Goal: Task Accomplishment & Management: Manage account settings

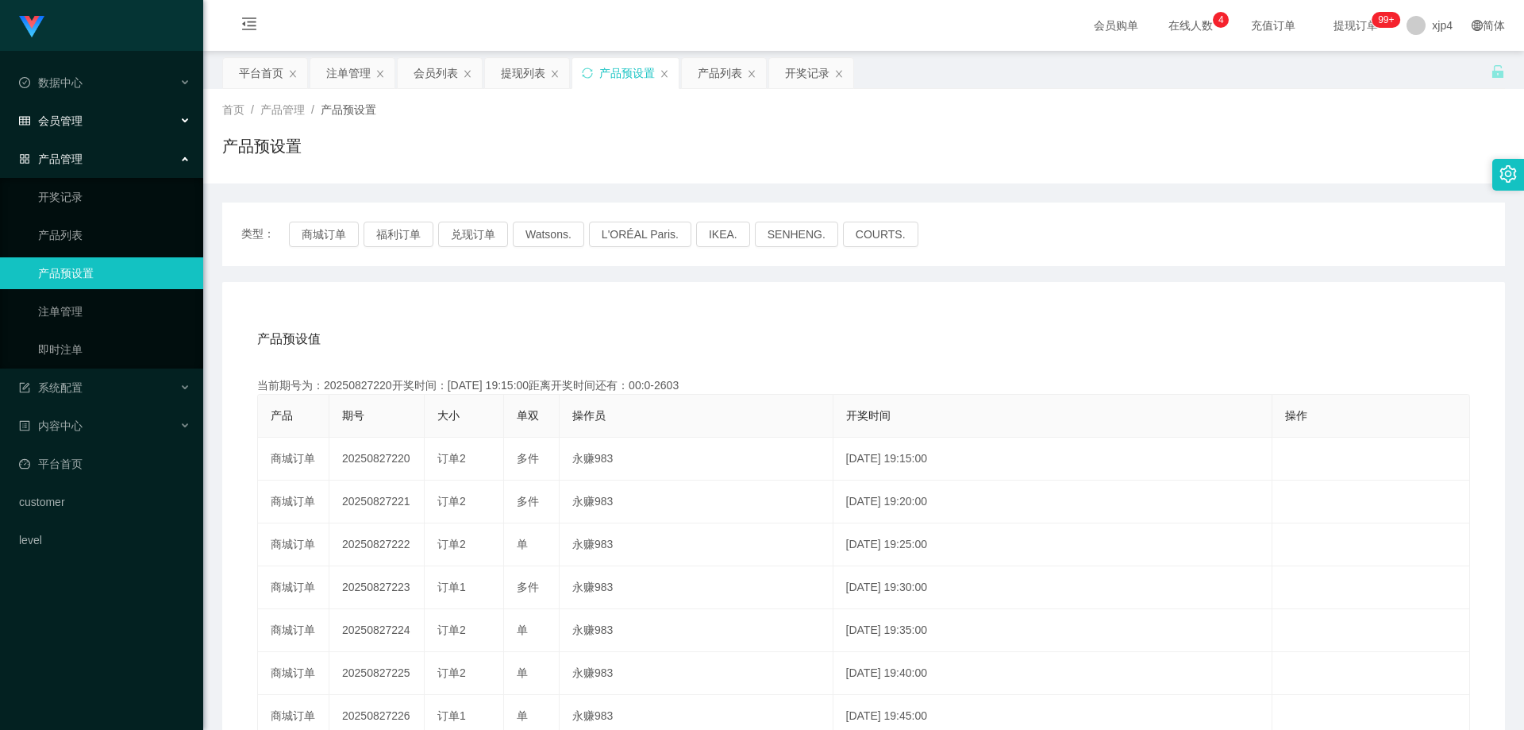
click at [44, 119] on span "会员管理" at bounding box center [51, 120] width 64 height 13
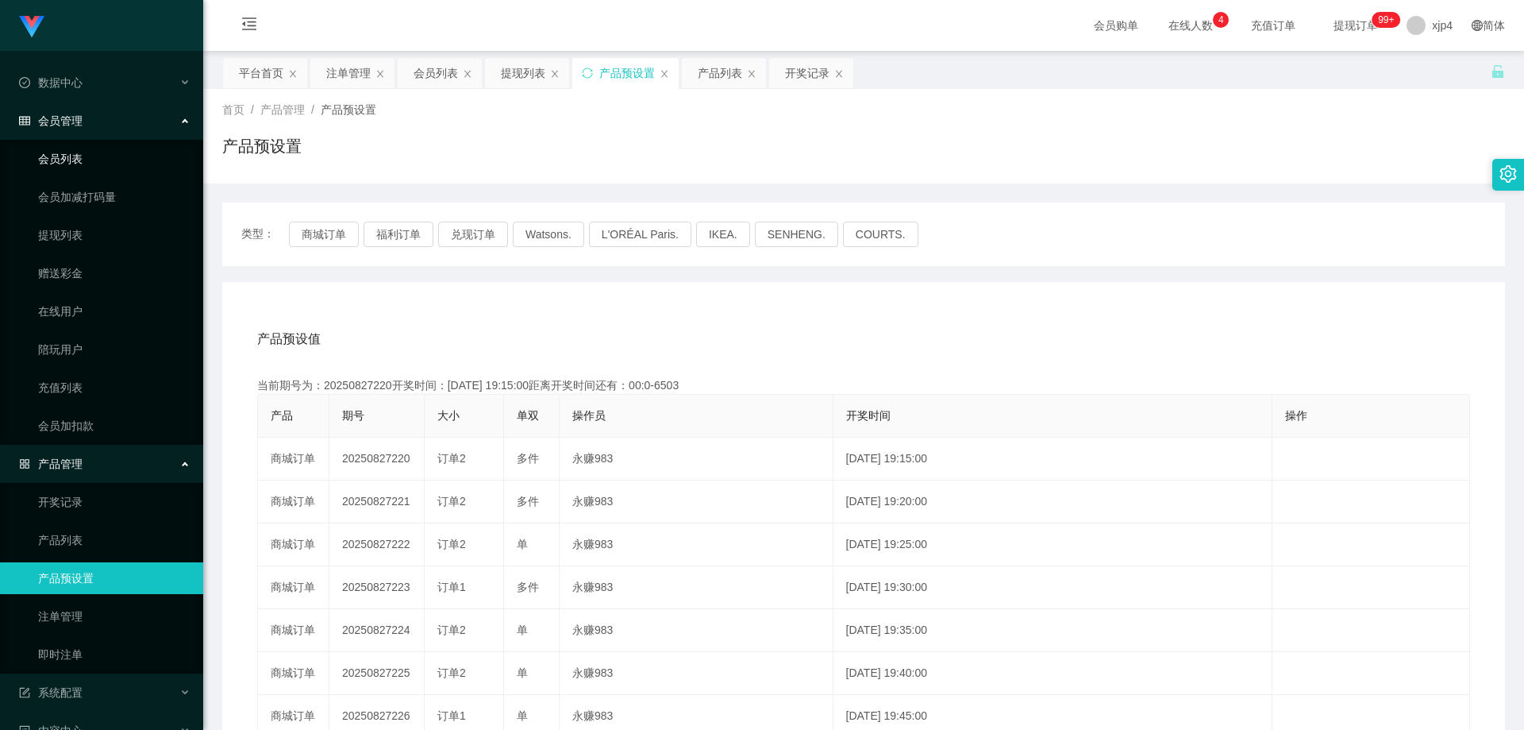
click at [72, 171] on link "会员列表" at bounding box center [114, 159] width 152 height 32
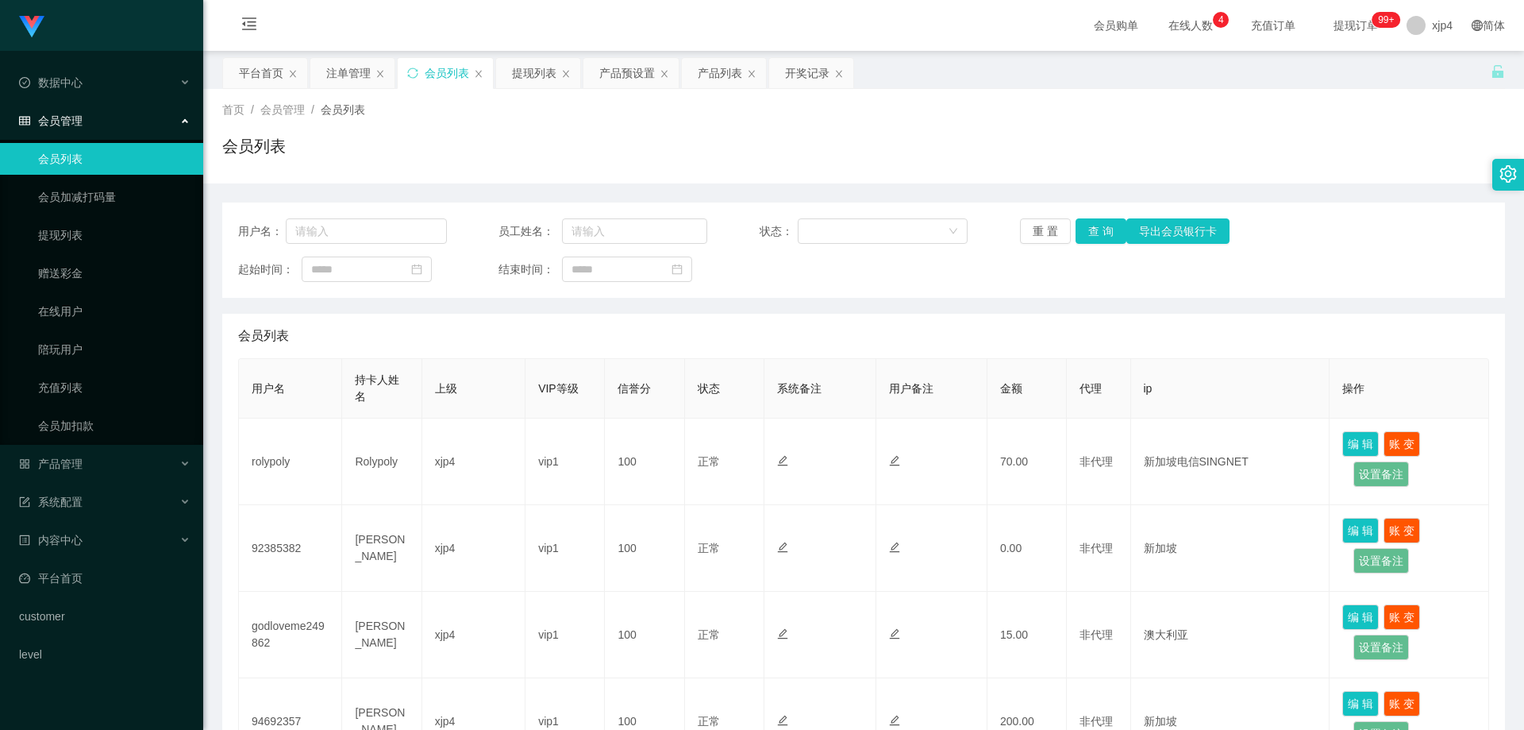
click at [72, 171] on link "会员列表" at bounding box center [114, 159] width 152 height 32
click at [85, 245] on link "提现列表" at bounding box center [114, 235] width 152 height 32
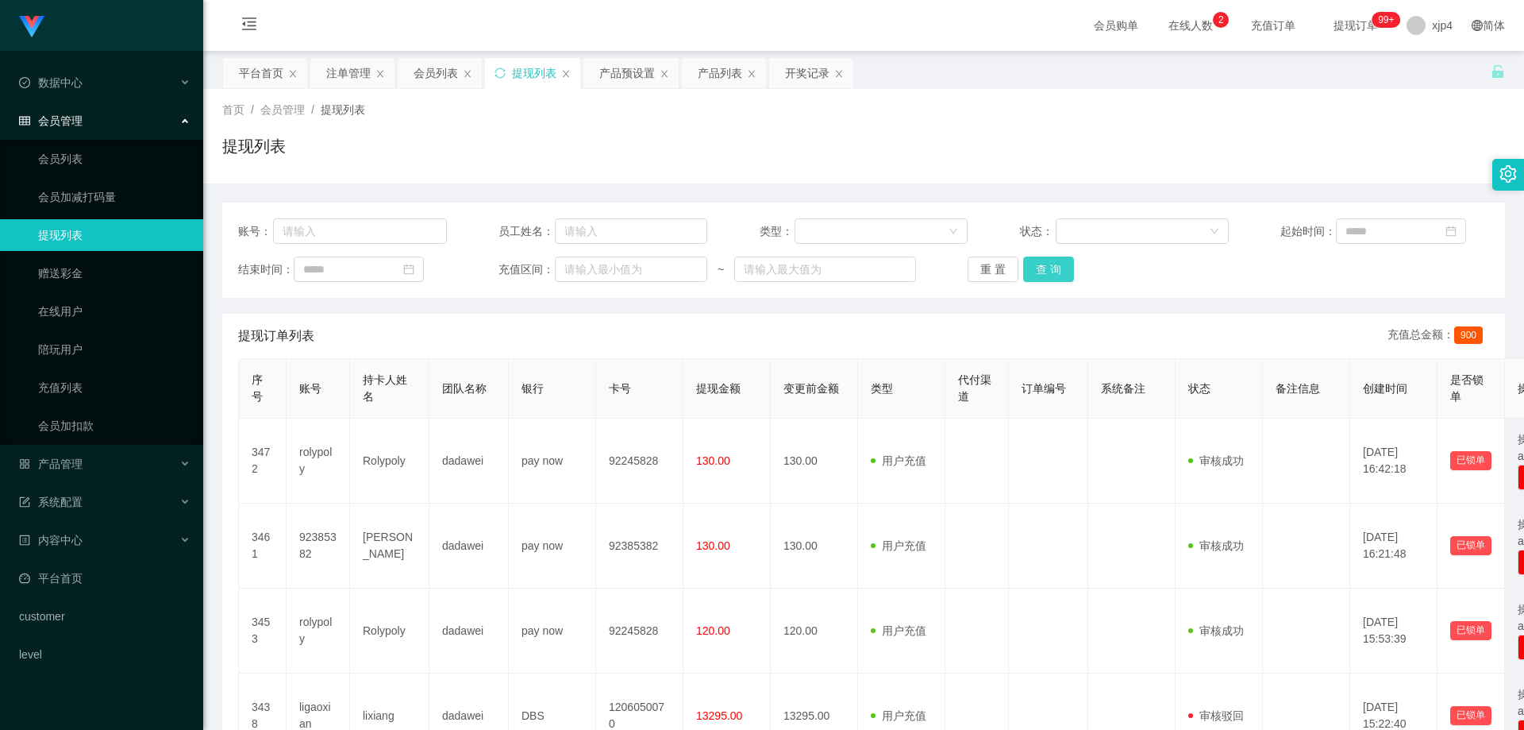
click at [1049, 272] on button "查 询" at bounding box center [1048, 268] width 51 height 25
click at [1049, 272] on div "重 置 查 询" at bounding box center [1072, 268] width 209 height 25
click at [1049, 272] on button "查 询" at bounding box center [1048, 268] width 51 height 25
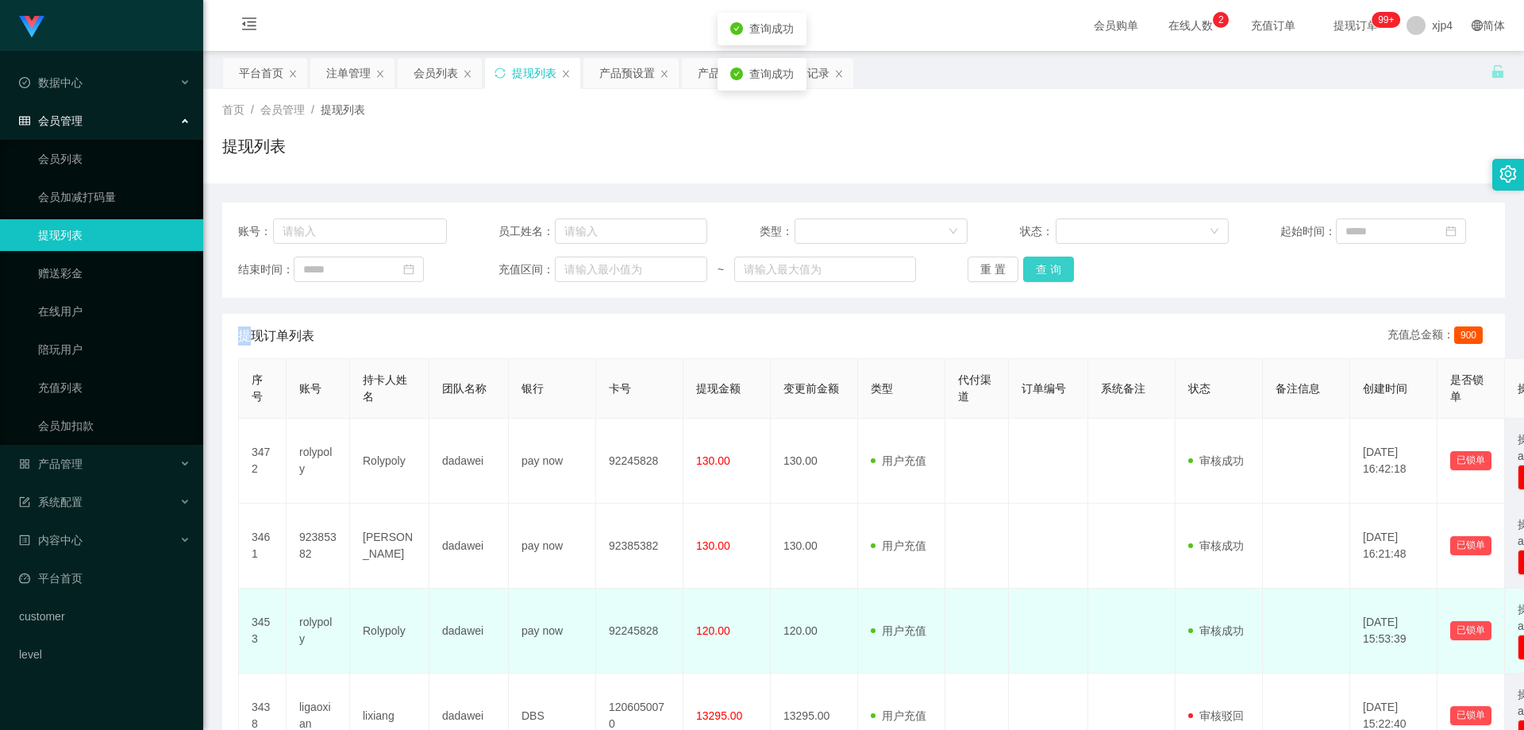
scroll to position [159, 0]
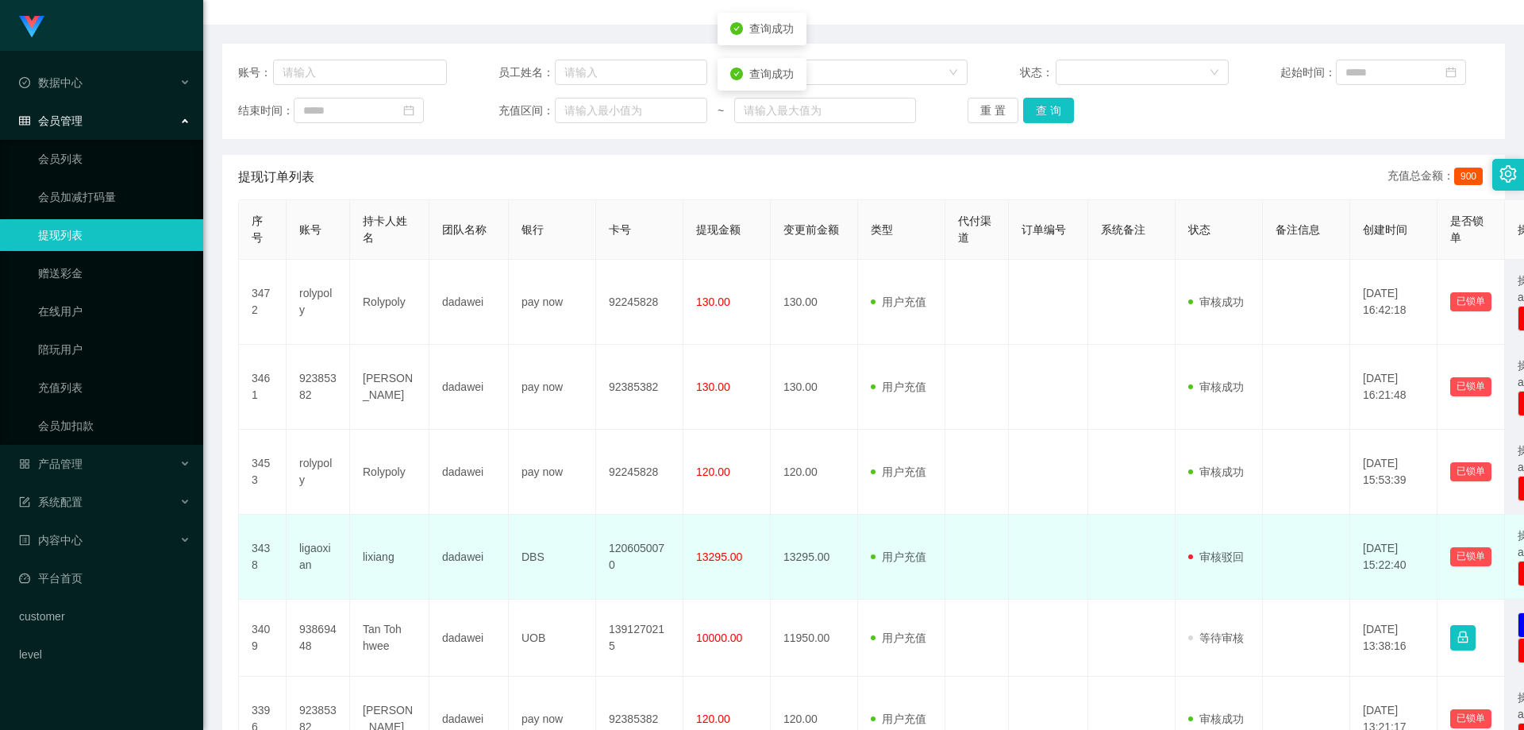
click at [298, 549] on td "ligaoxian" at bounding box center [319, 556] width 64 height 85
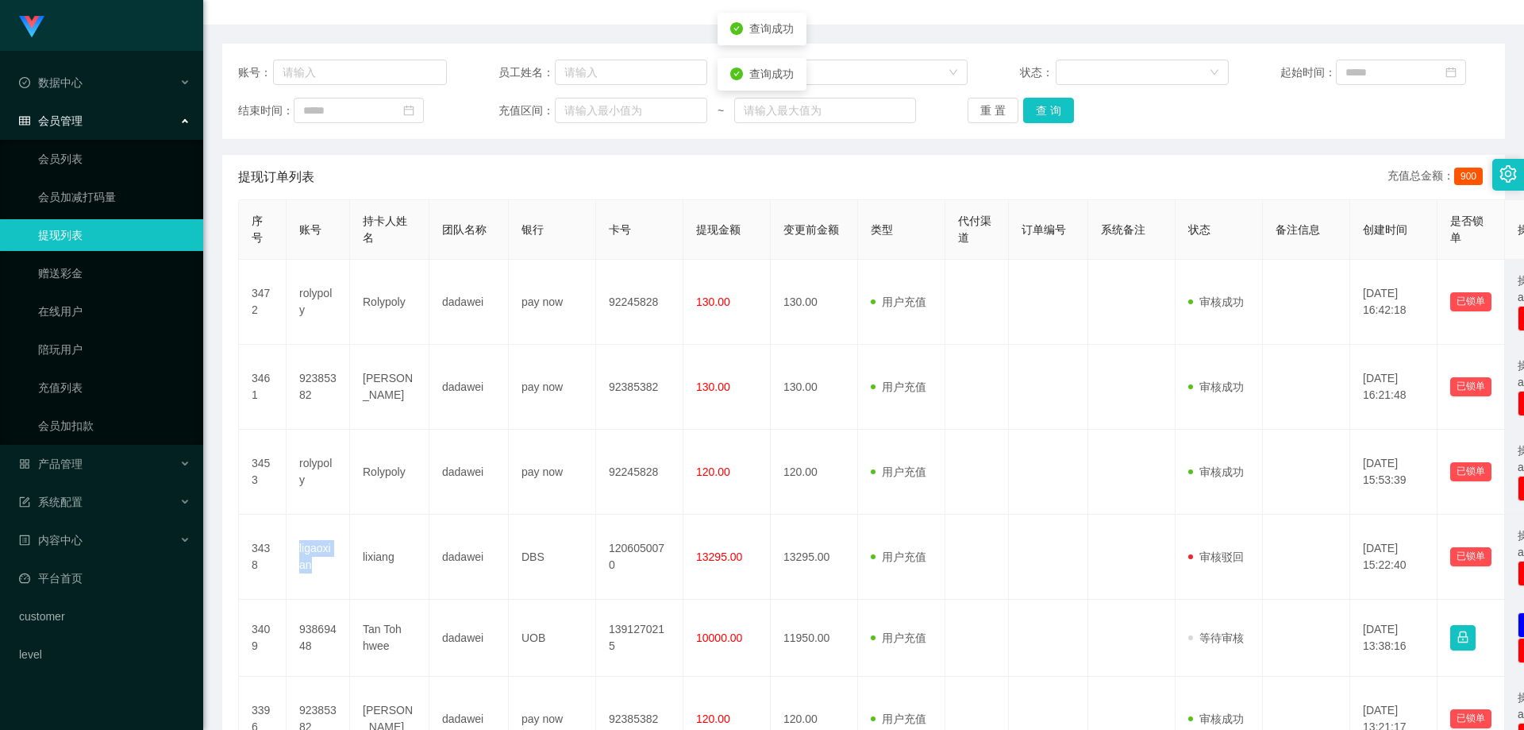
copy td "ligaoxian"
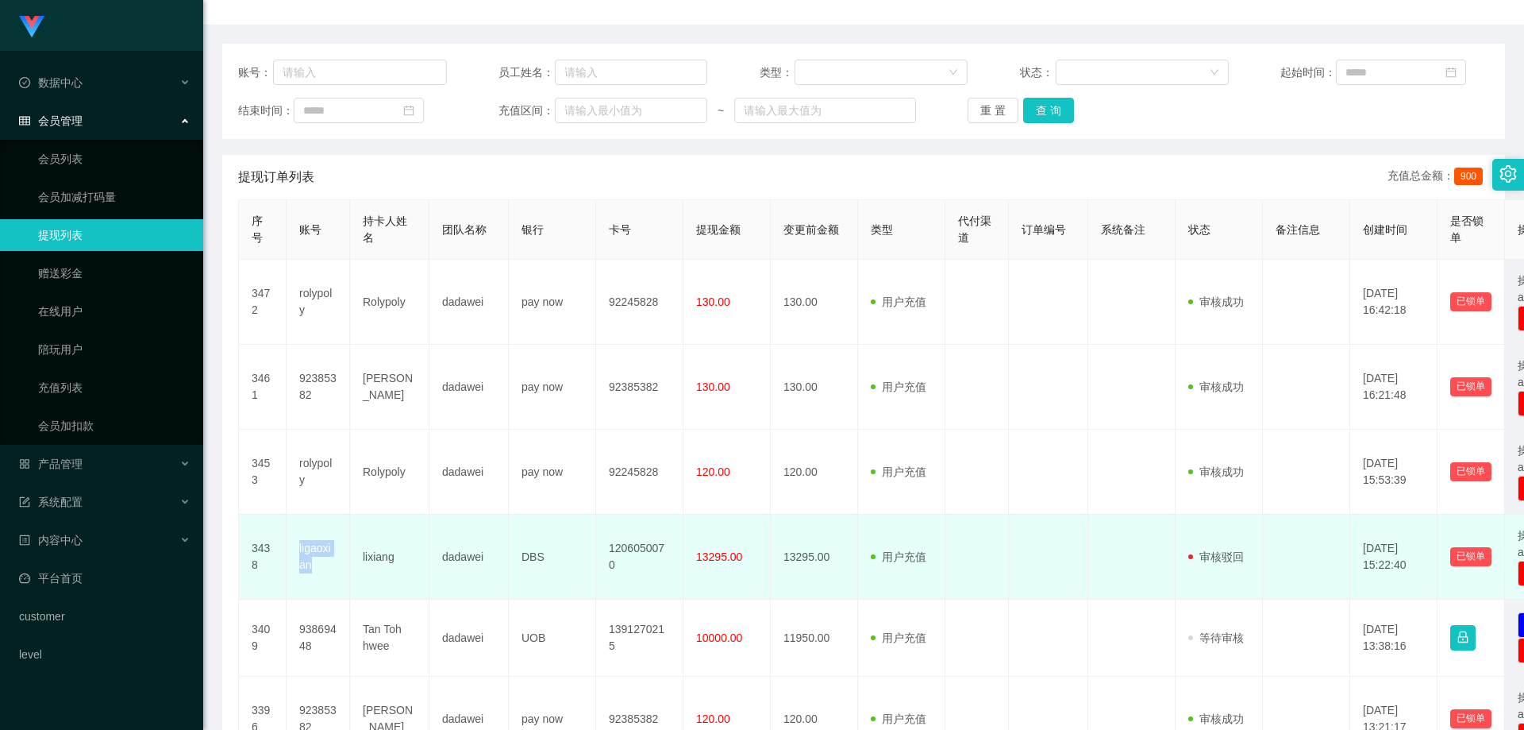
click at [308, 551] on td "ligaoxian" at bounding box center [319, 556] width 64 height 85
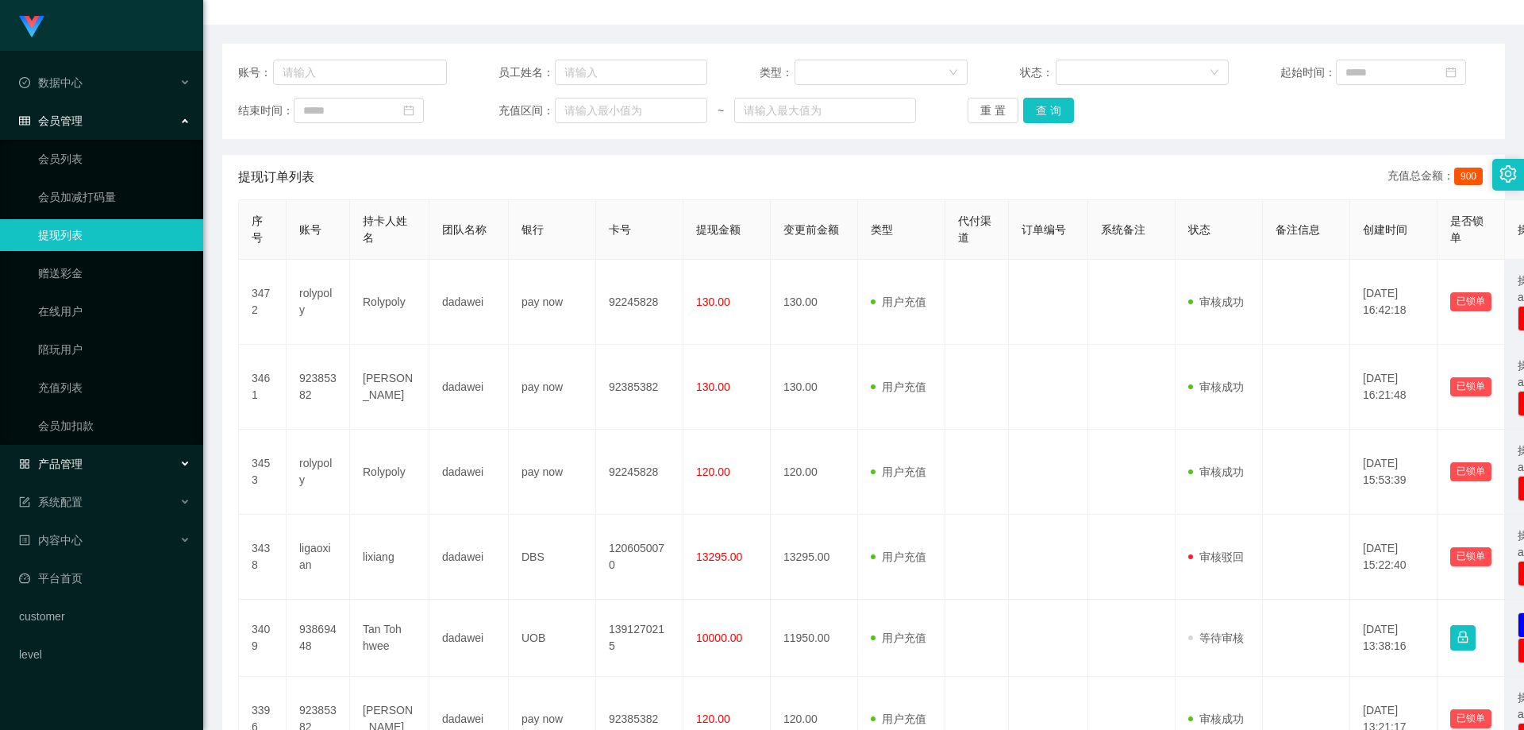
click at [90, 452] on div "产品管理" at bounding box center [101, 464] width 203 height 32
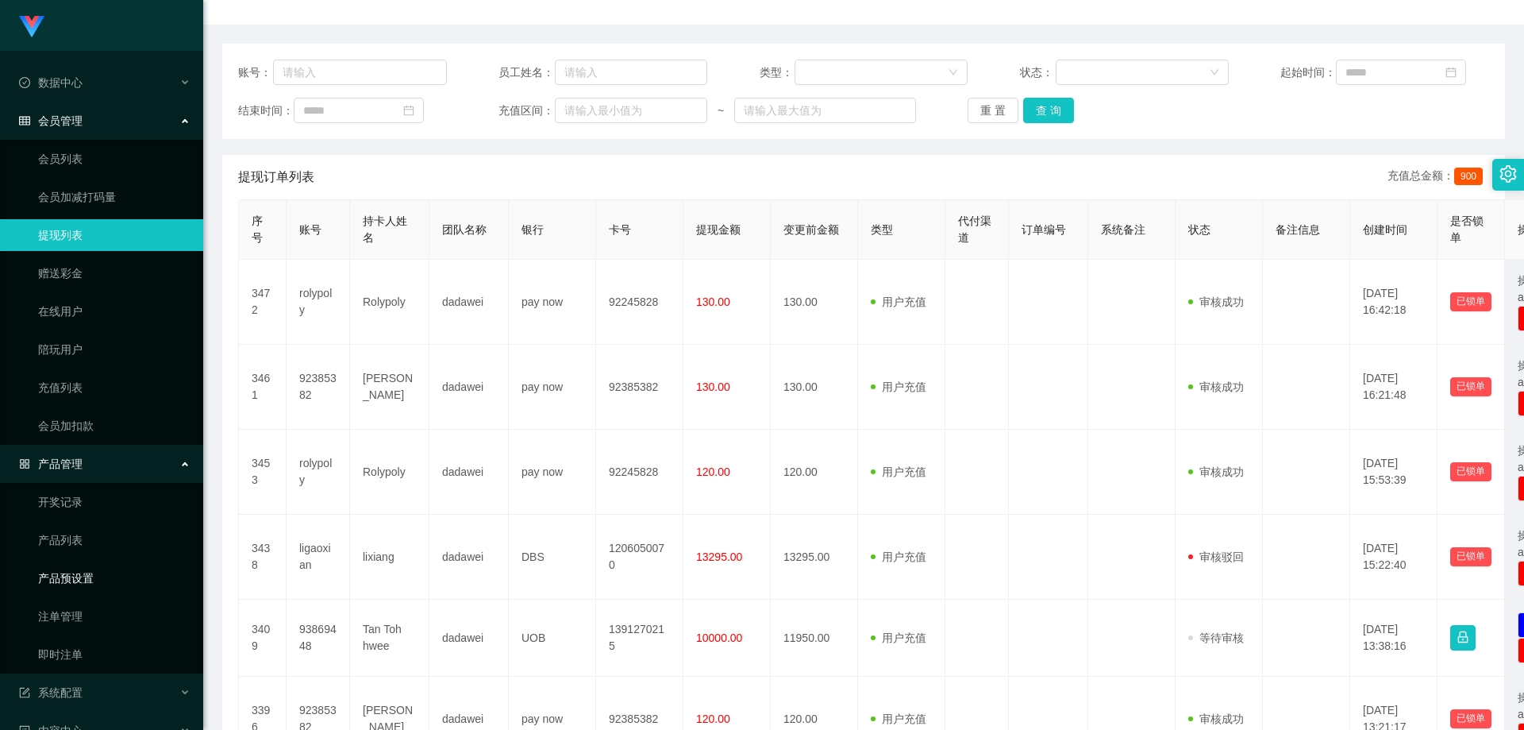
click at [80, 572] on link "产品预设置" at bounding box center [114, 578] width 152 height 32
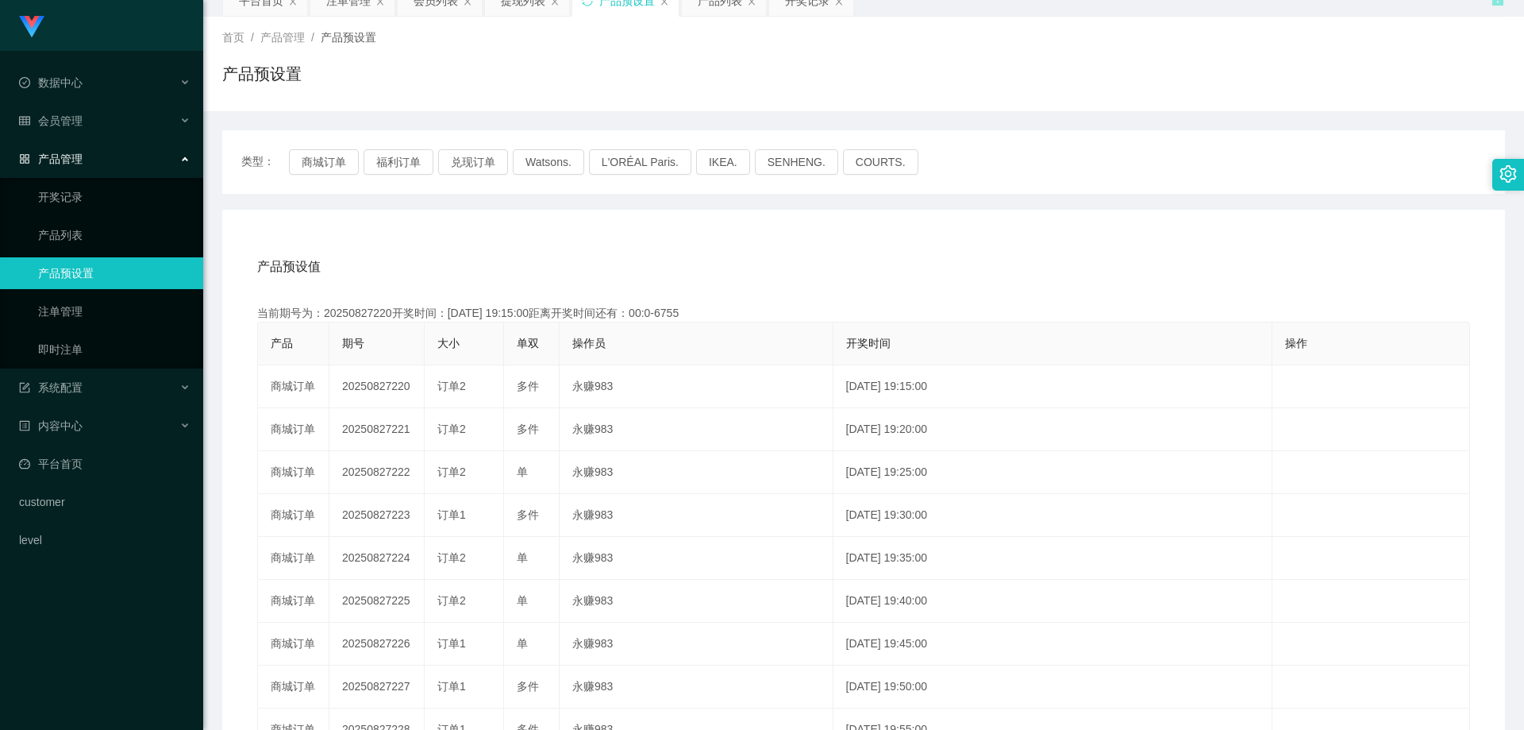
scroll to position [159, 0]
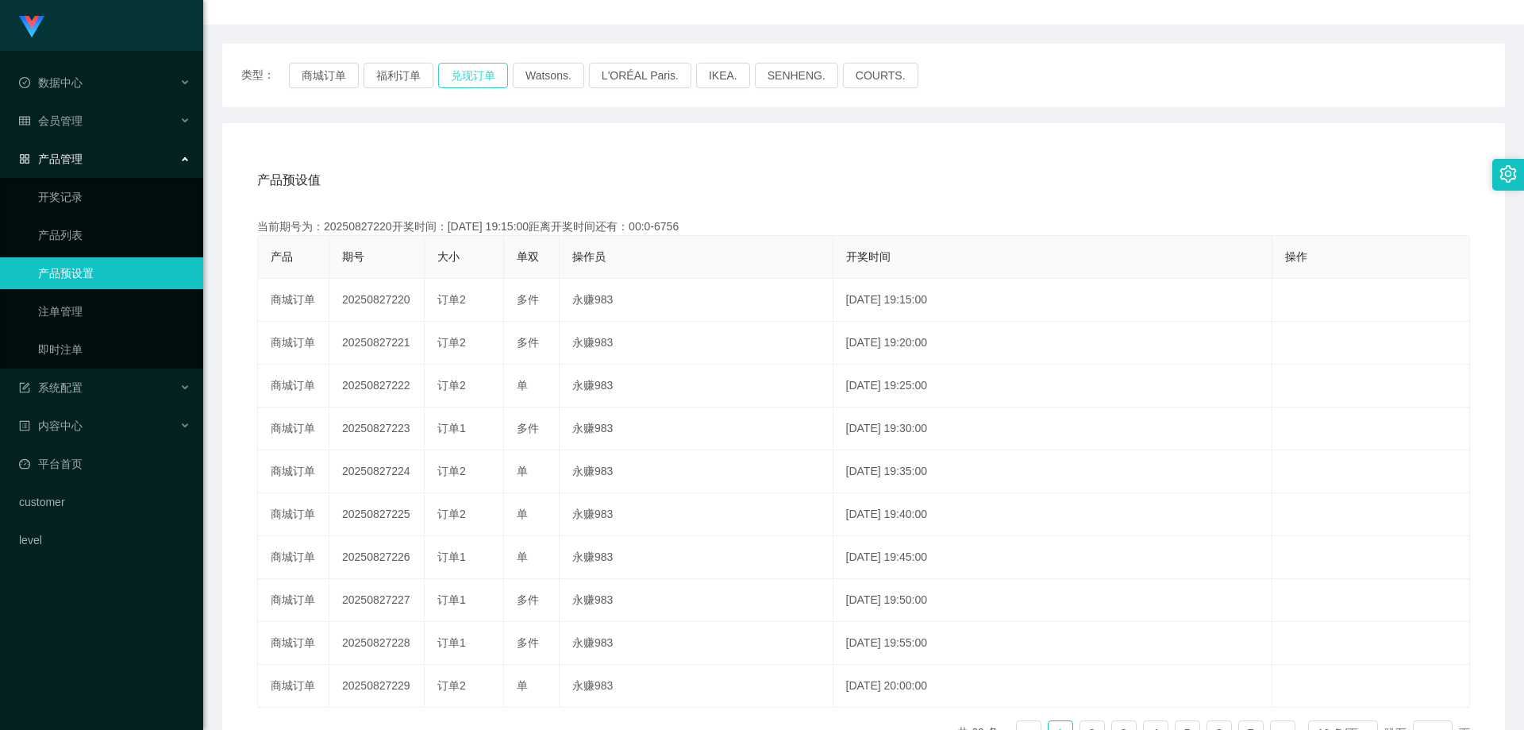
click at [467, 71] on button "兑现订单" at bounding box center [473, 75] width 70 height 25
click at [456, 64] on button "兑现订单" at bounding box center [473, 75] width 70 height 25
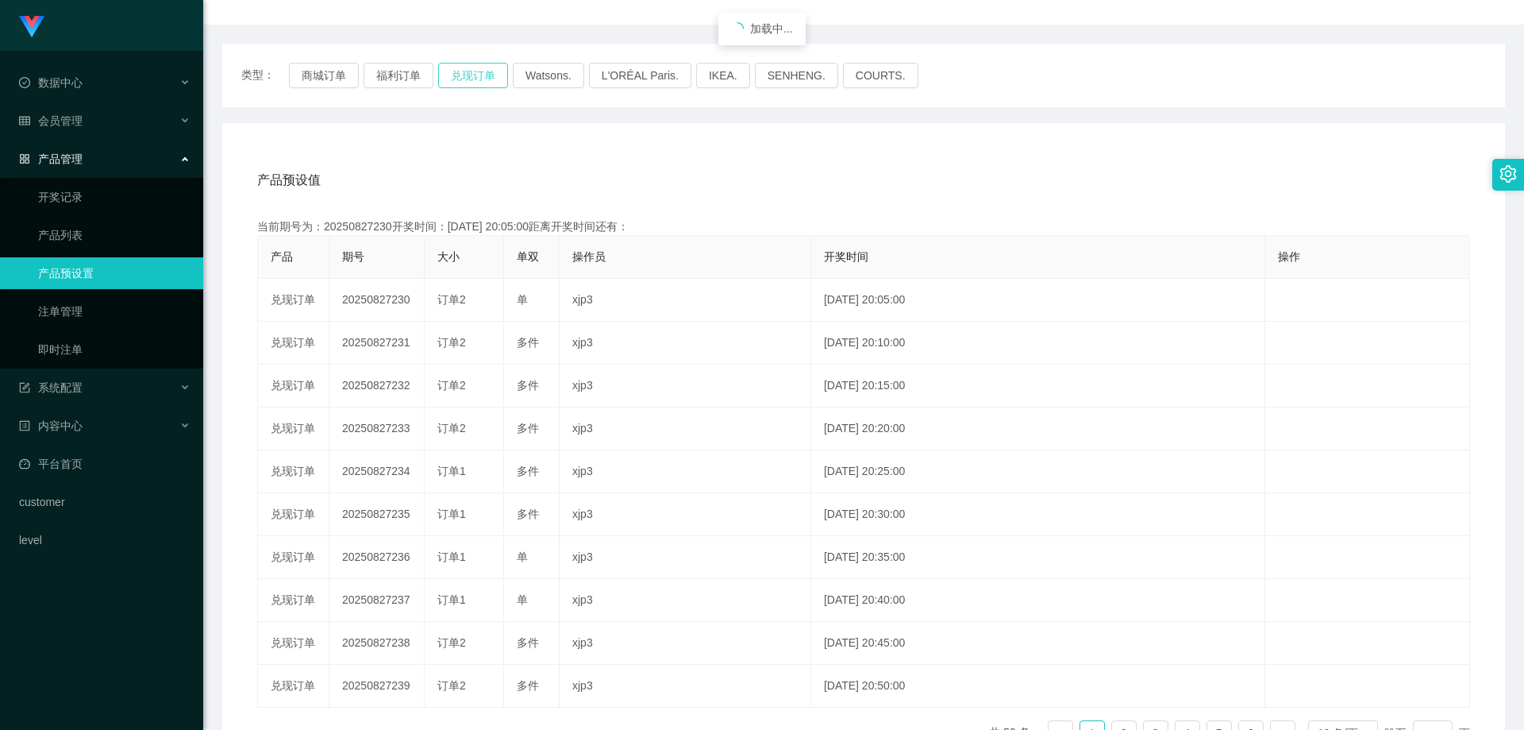
click at [456, 64] on button "兑现订单" at bounding box center [473, 75] width 70 height 25
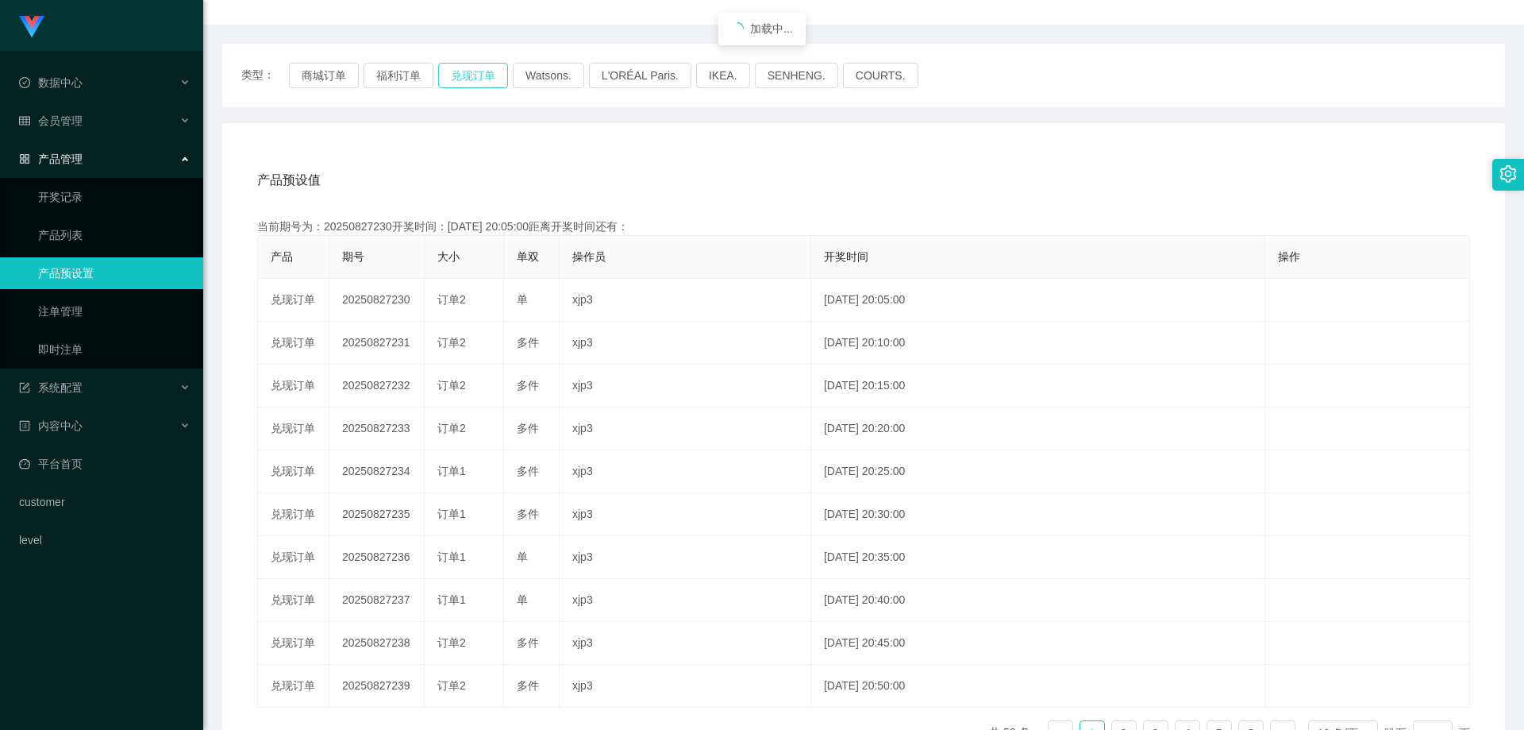
click at [456, 64] on button "兑现订单" at bounding box center [473, 75] width 70 height 25
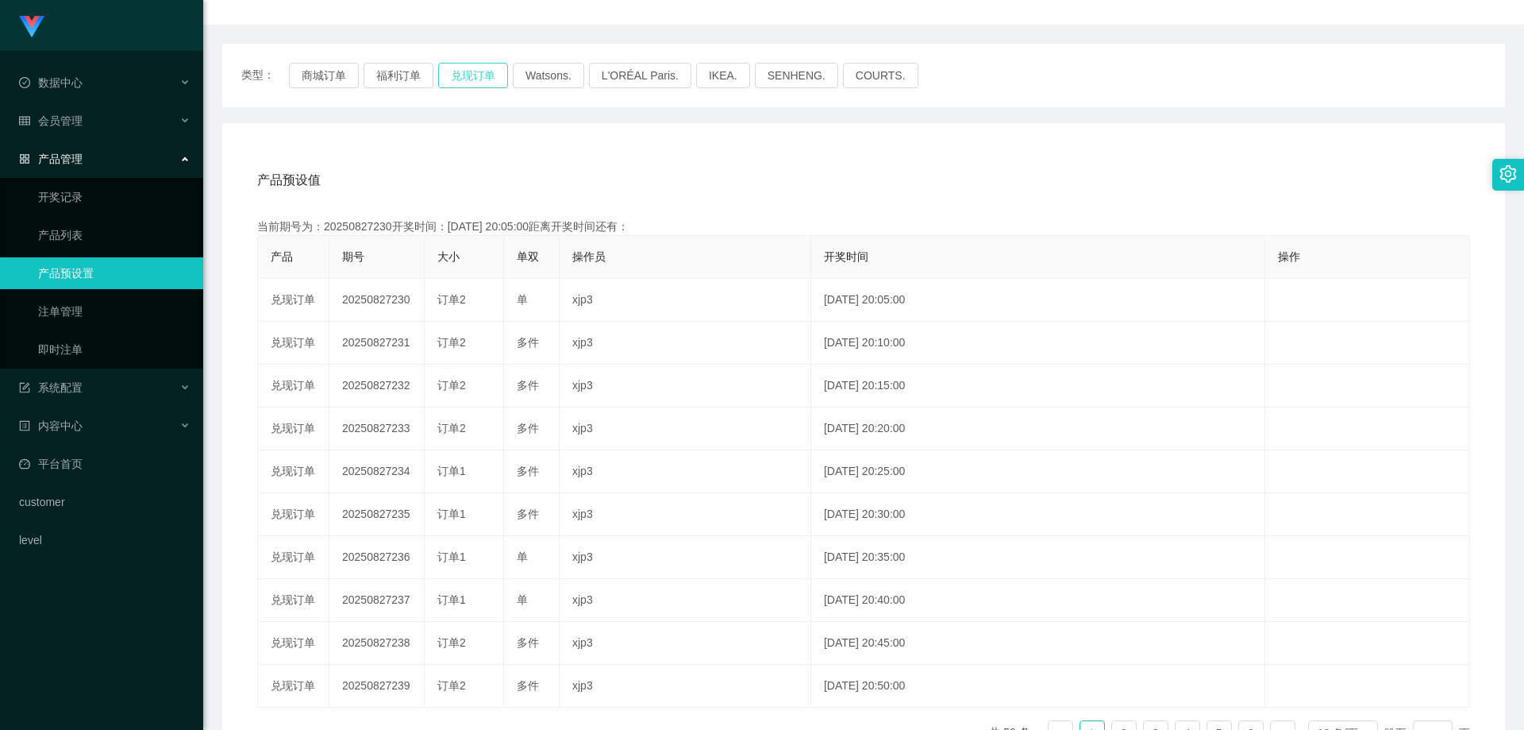
click at [456, 64] on button "兑现订单" at bounding box center [473, 75] width 70 height 25
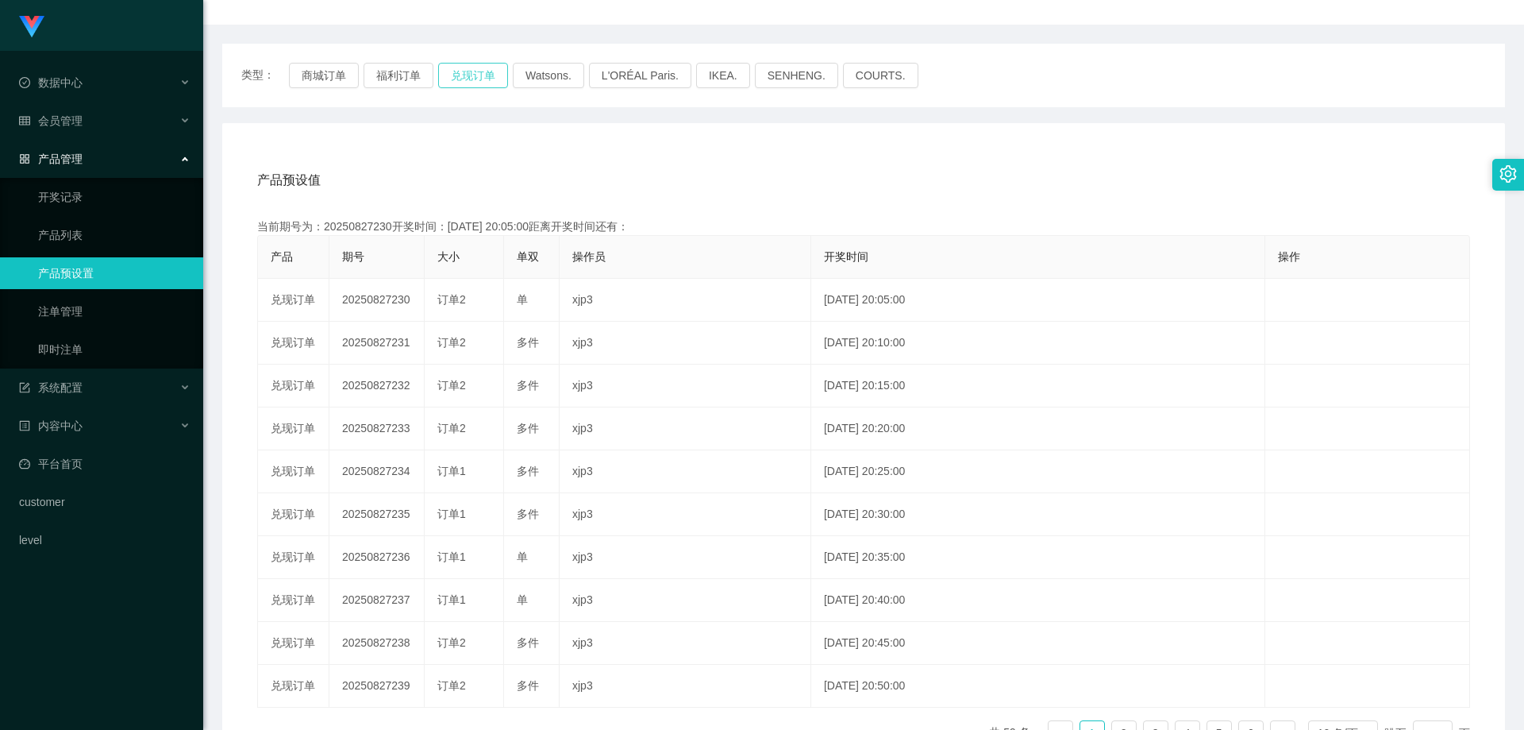
click at [456, 64] on button "兑现订单" at bounding box center [473, 75] width 70 height 25
click at [474, 68] on button "兑现订单" at bounding box center [473, 75] width 70 height 25
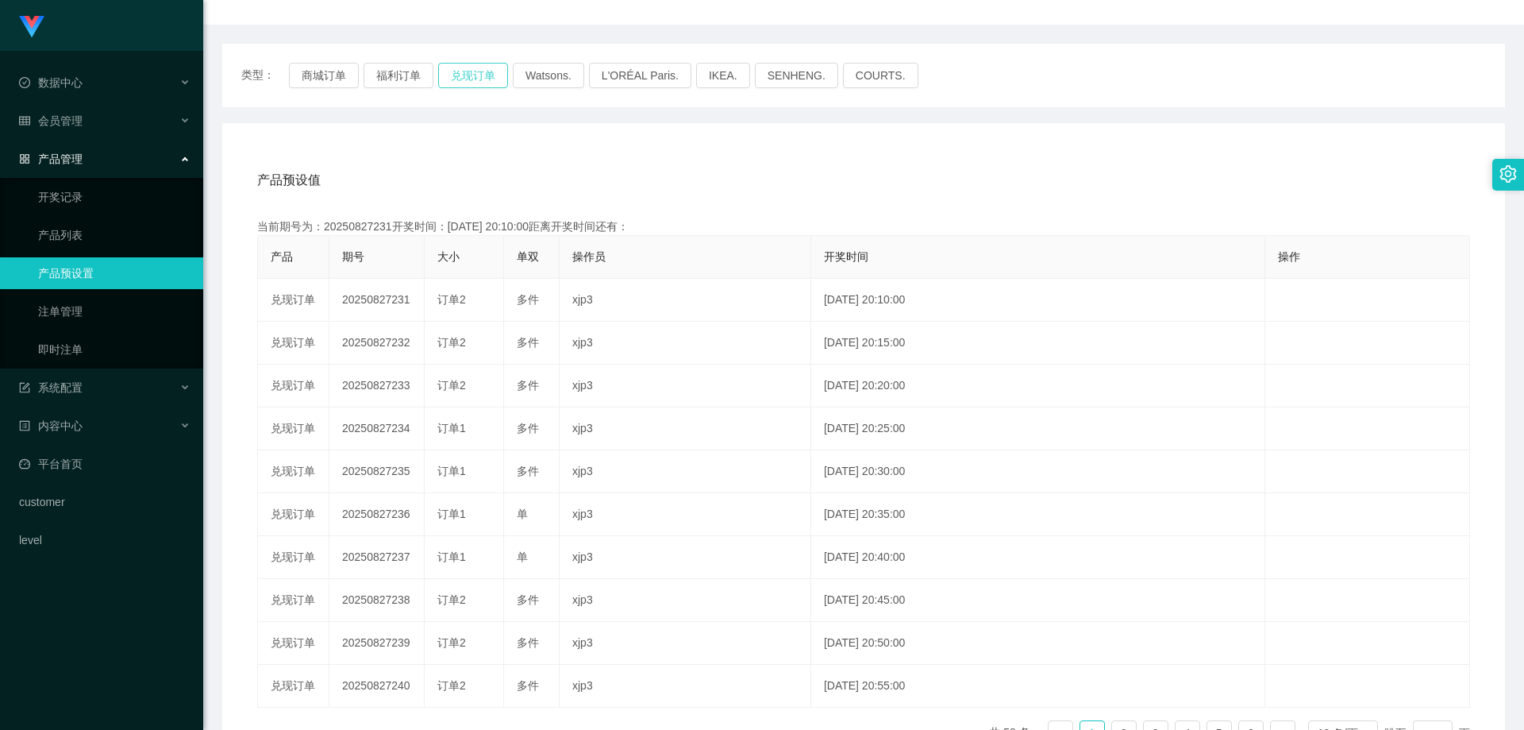
click at [474, 68] on button "兑现订单" at bounding box center [473, 75] width 70 height 25
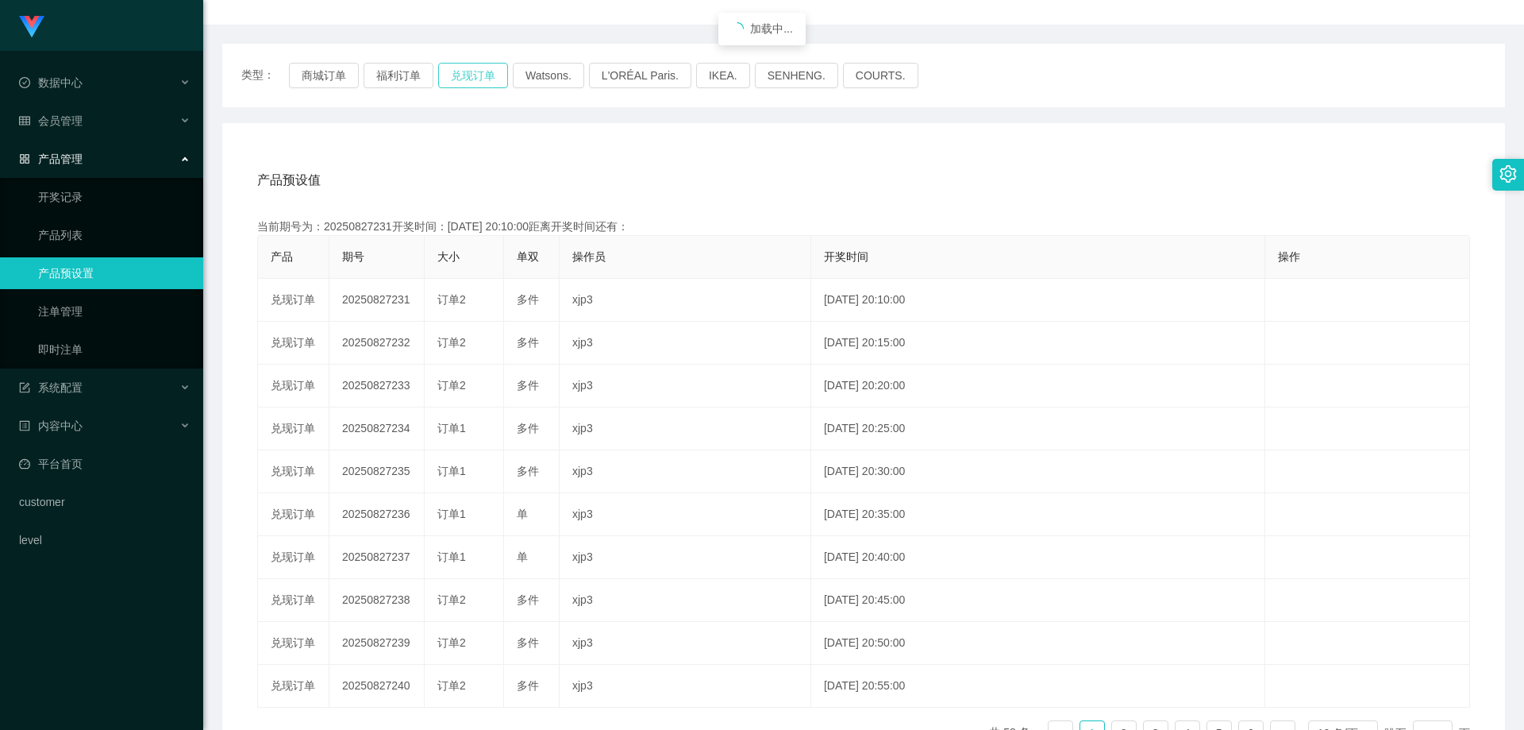
click at [474, 68] on button "兑现订单" at bounding box center [473, 75] width 70 height 25
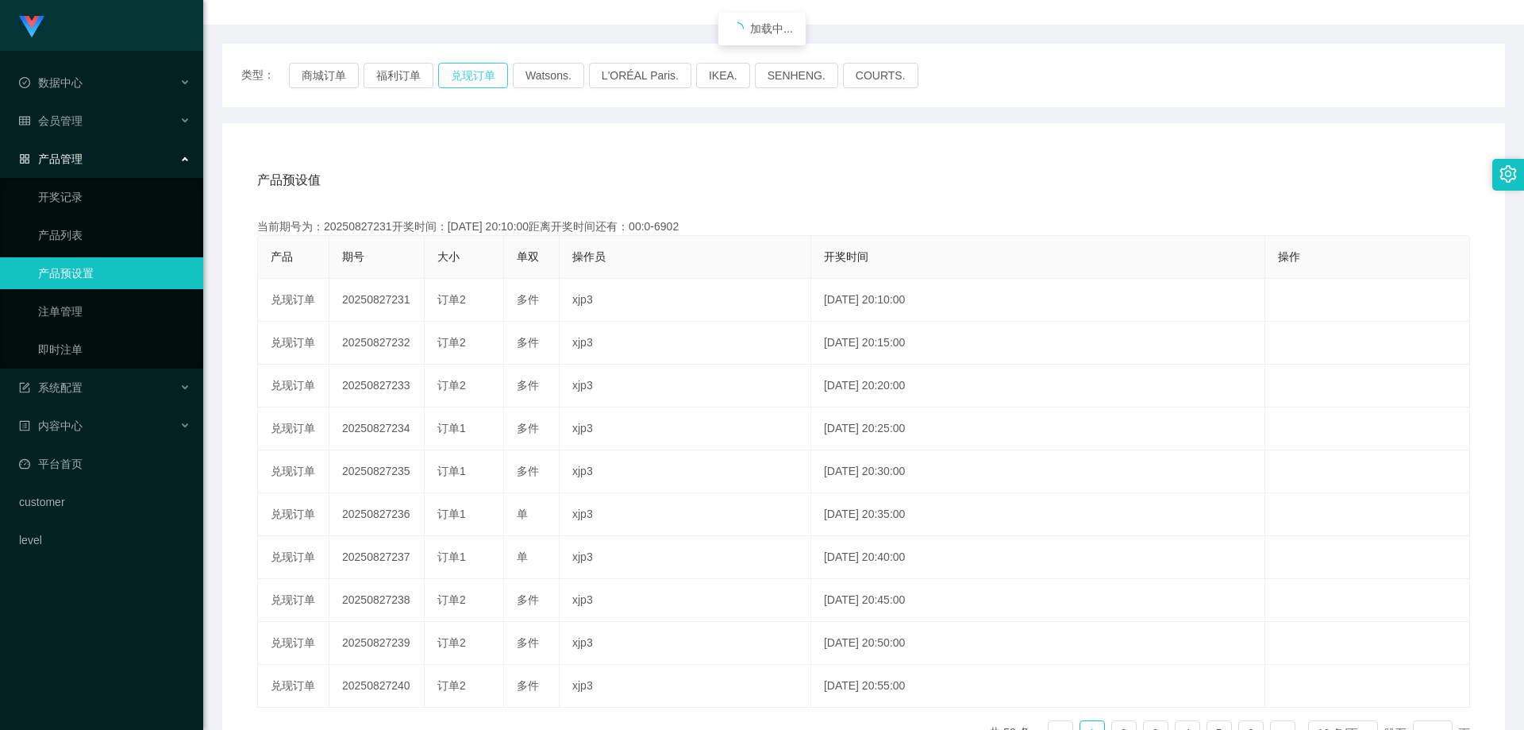
click at [474, 68] on button "兑现订单" at bounding box center [473, 75] width 70 height 25
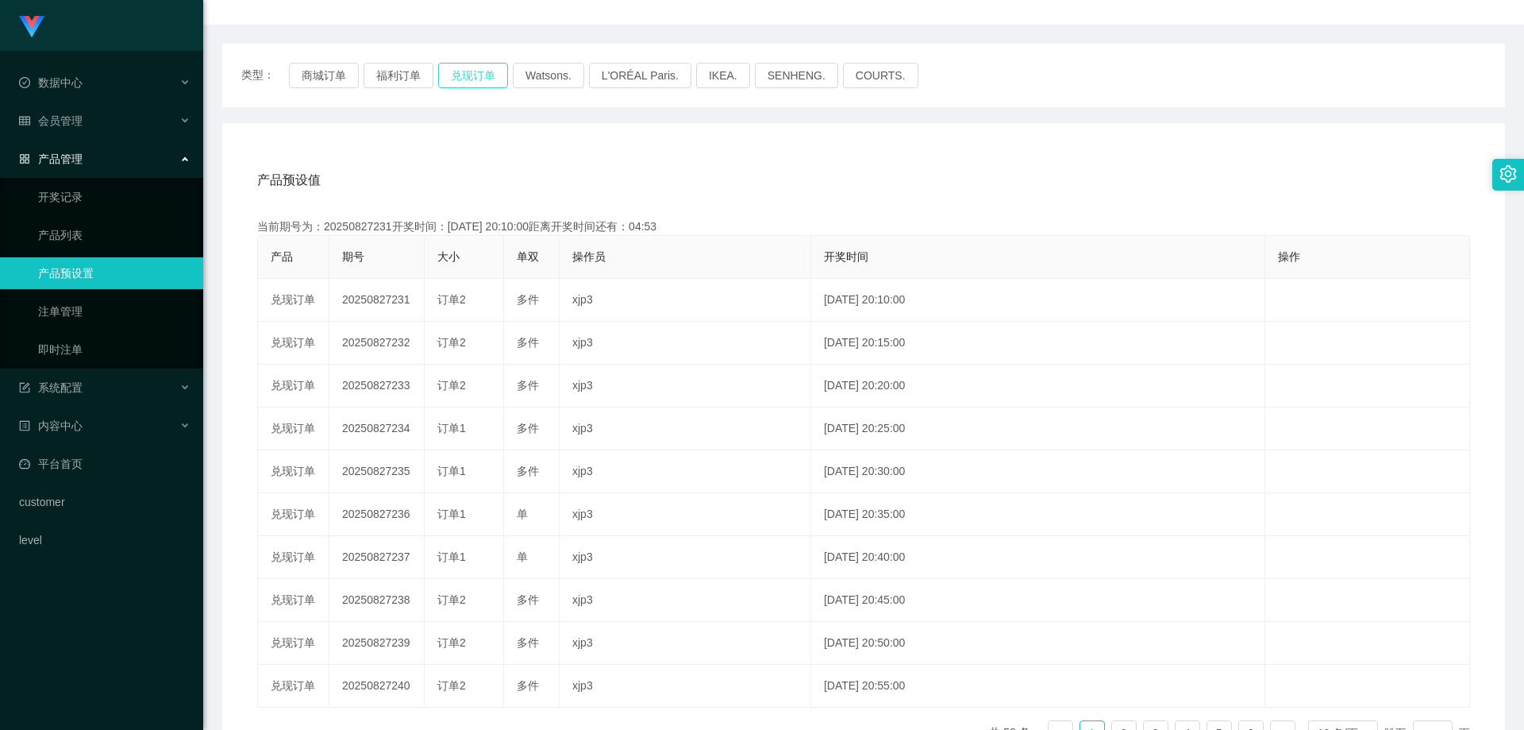
click at [474, 68] on button "兑现订单" at bounding box center [473, 75] width 70 height 25
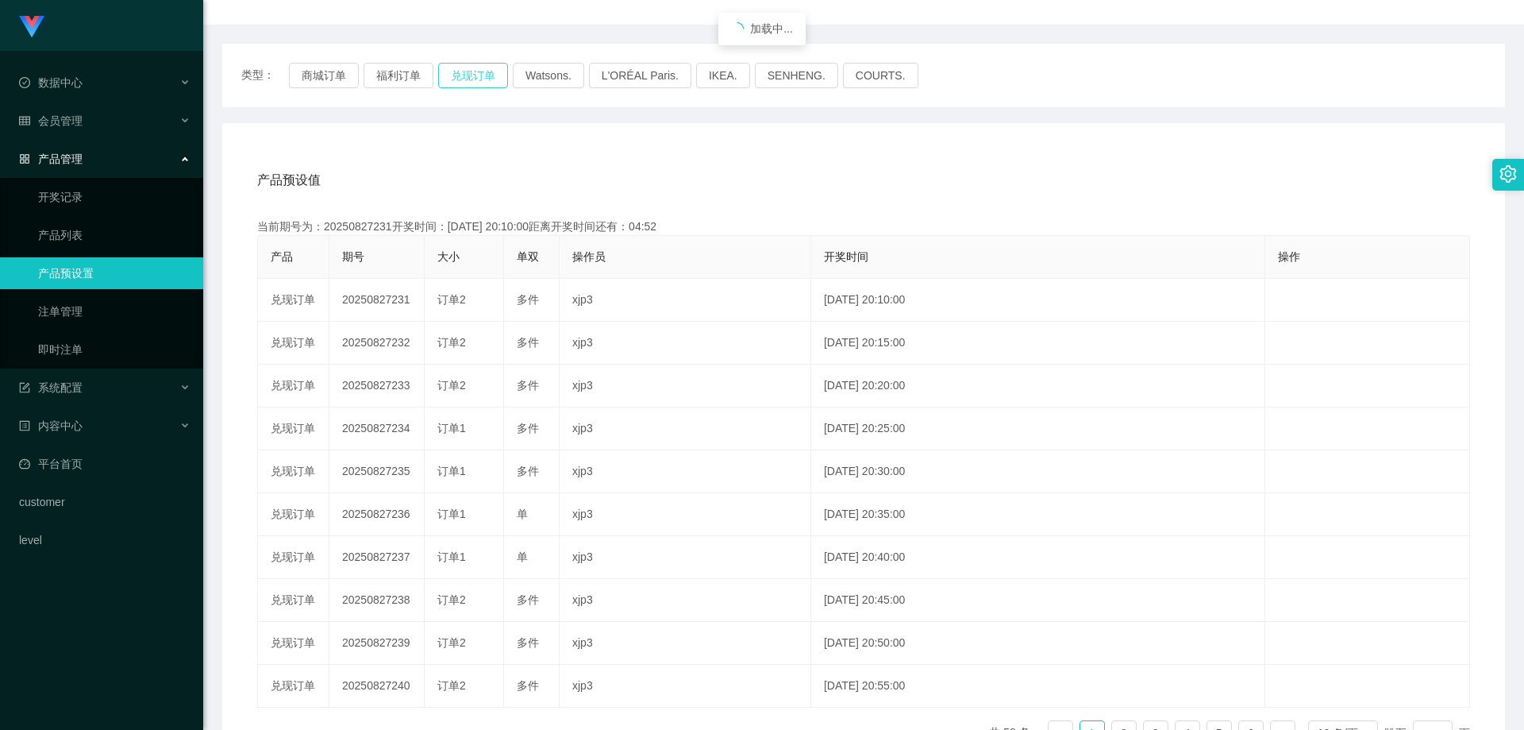
click at [474, 68] on button "兑现订单" at bounding box center [473, 75] width 70 height 25
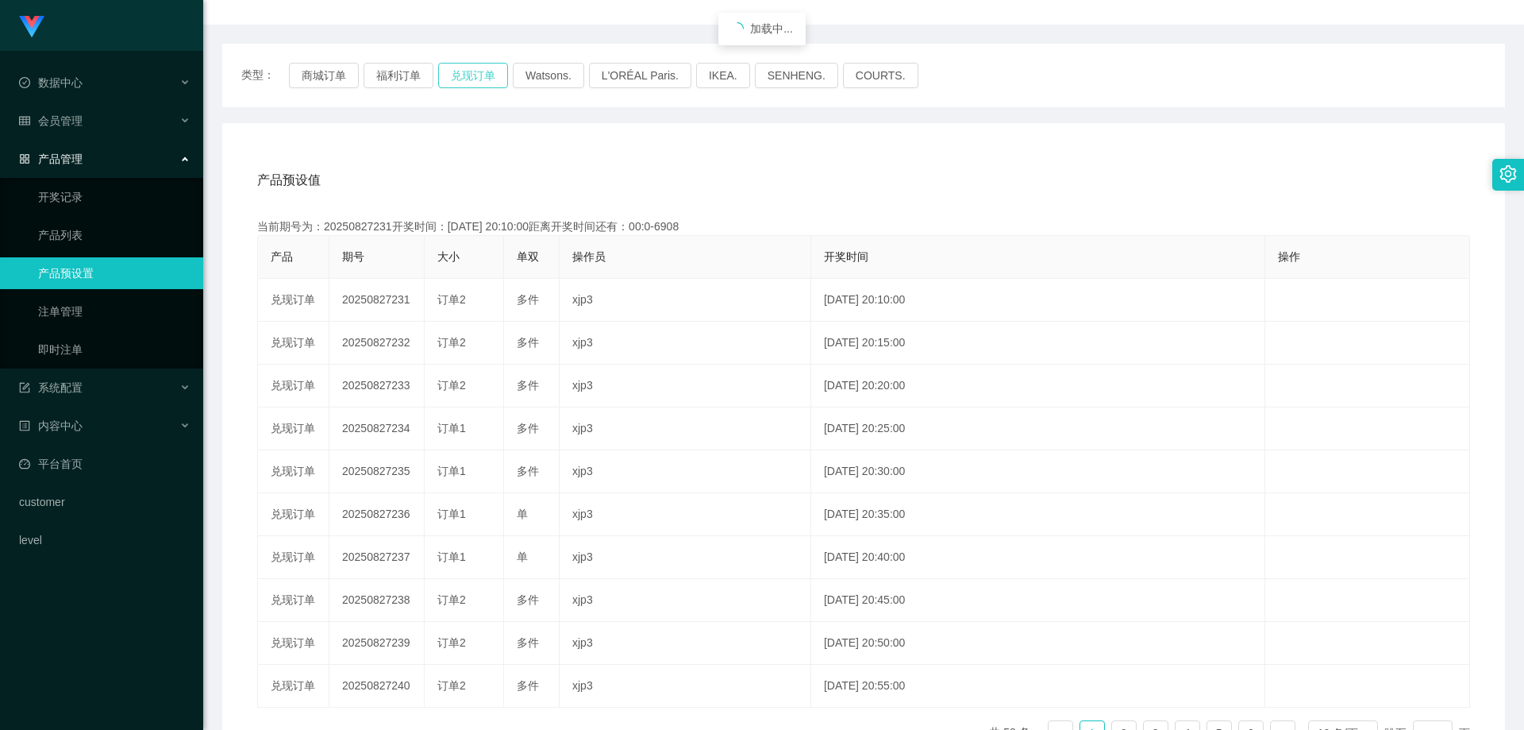
click at [474, 68] on button "兑现订单" at bounding box center [473, 75] width 70 height 25
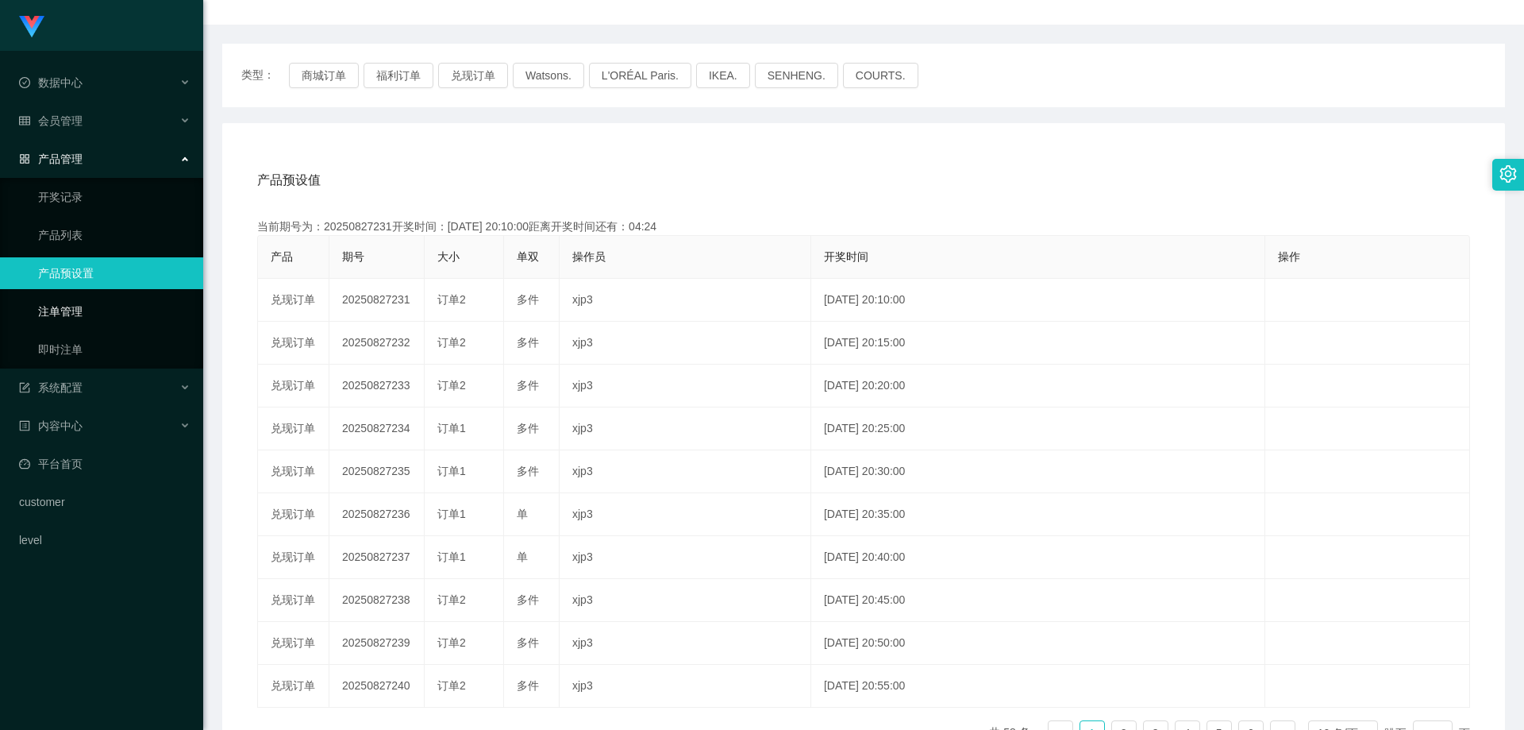
click at [88, 306] on link "注单管理" at bounding box center [114, 311] width 152 height 32
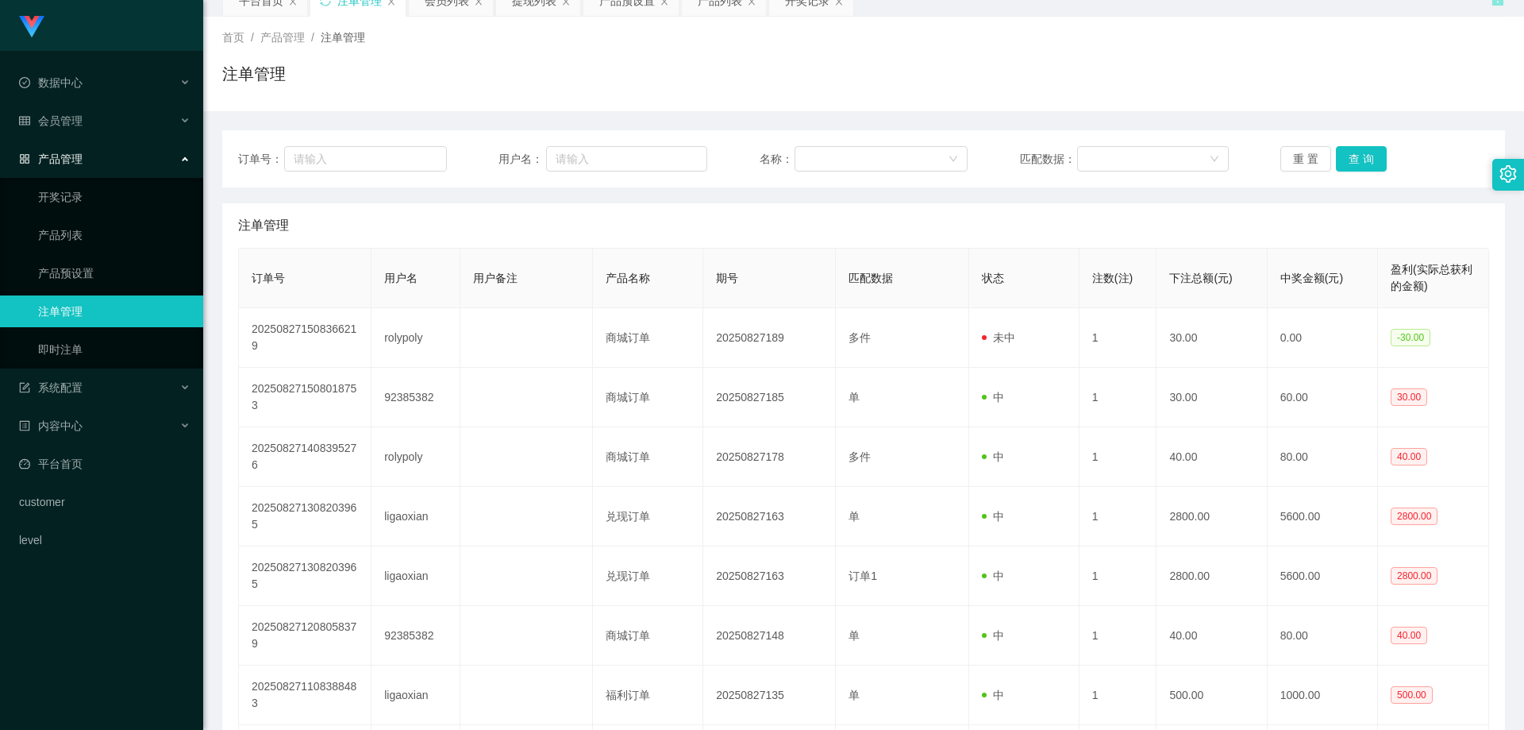
scroll to position [159, 0]
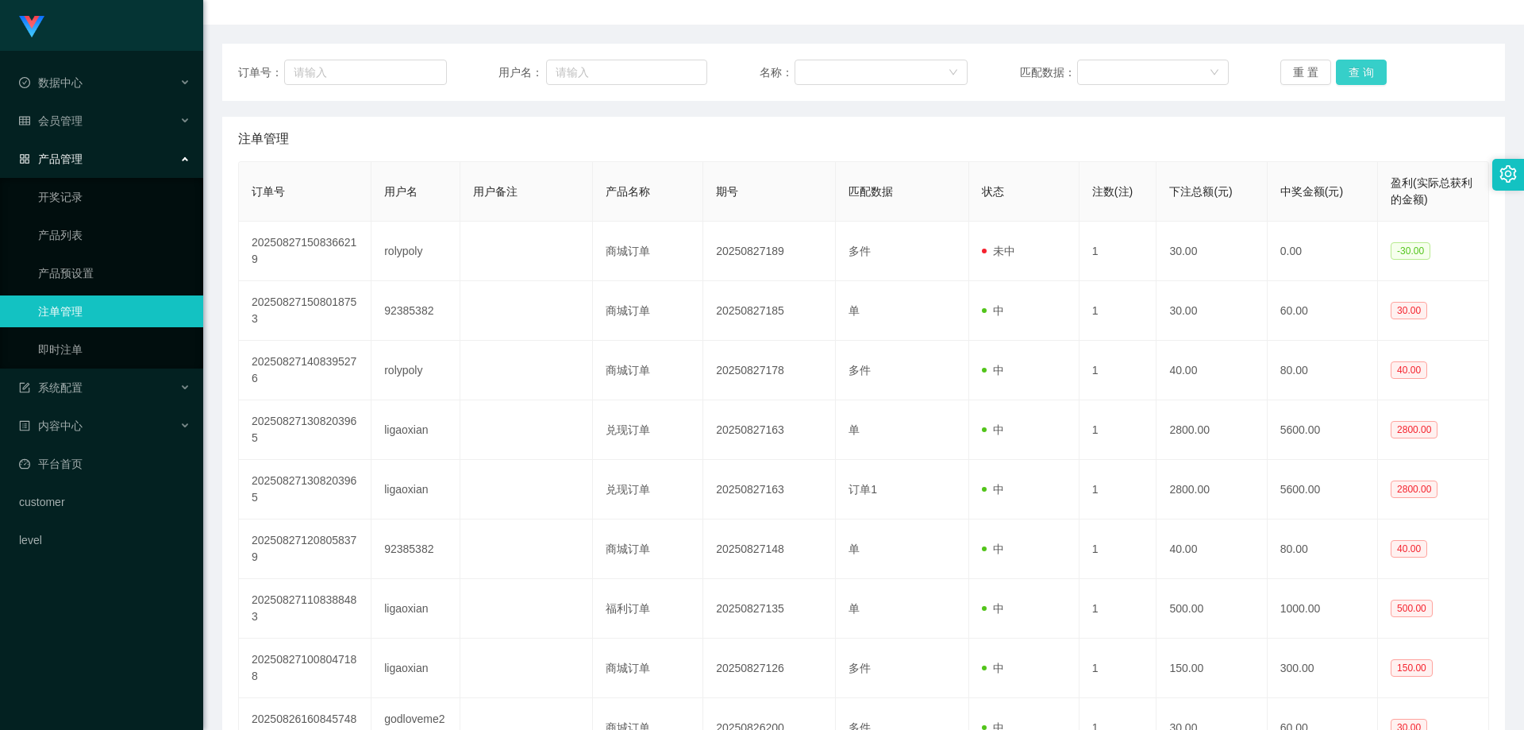
click at [1356, 75] on button "查 询" at bounding box center [1361, 72] width 51 height 25
click at [1356, 75] on button "查 询" at bounding box center [1370, 72] width 68 height 25
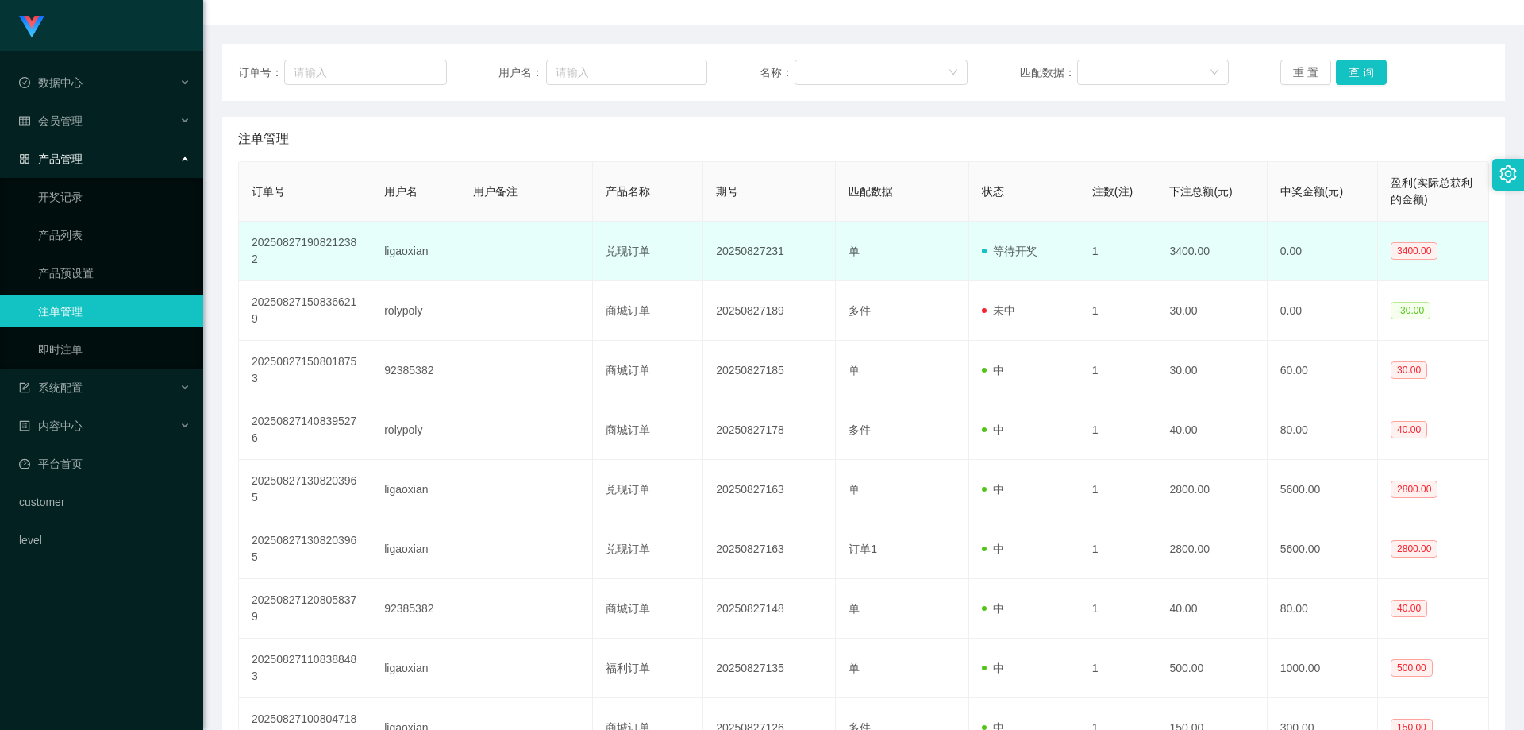
click at [404, 248] on td "ligaoxian" at bounding box center [416, 251] width 88 height 60
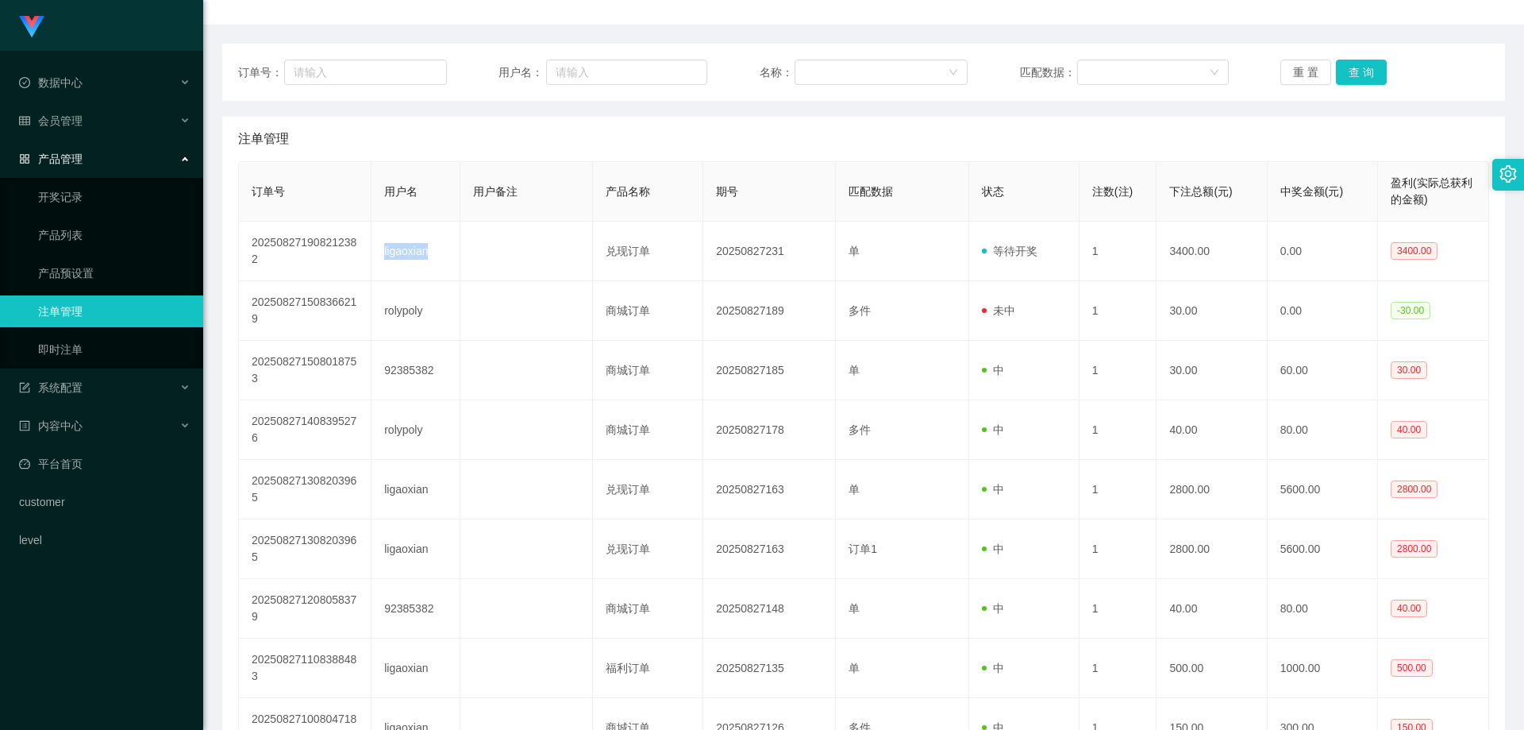
copy td "ligaoxian"
